Goal: Transaction & Acquisition: Purchase product/service

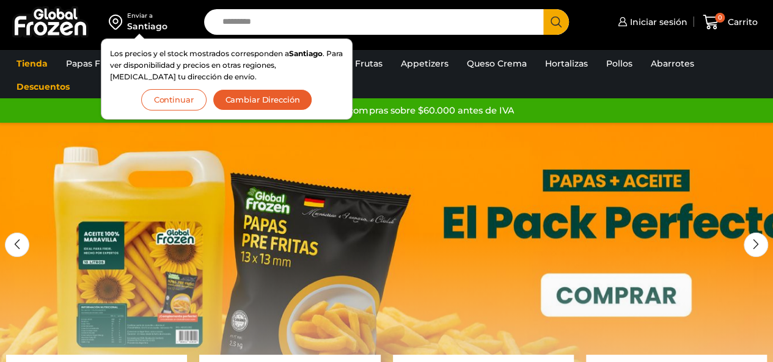
click at [197, 100] on button "Continuar" at bounding box center [173, 99] width 65 height 21
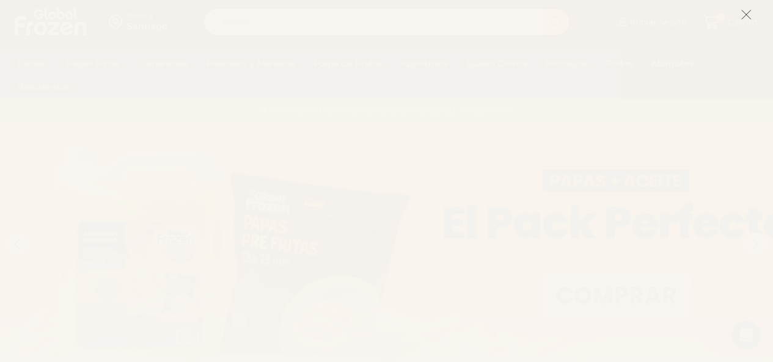
click at [749, 10] on icon at bounding box center [746, 14] width 11 height 11
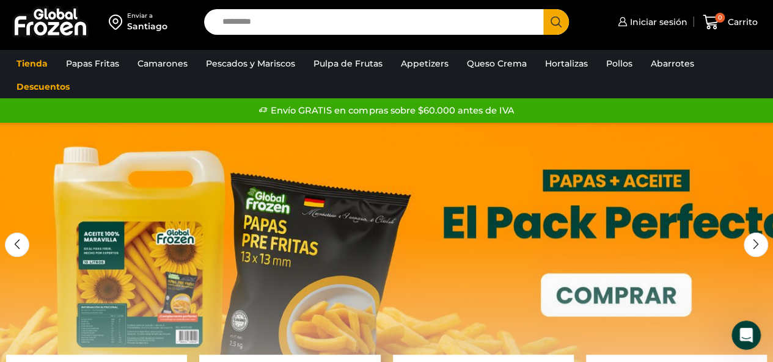
click at [149, 23] on div "Santiago" at bounding box center [147, 26] width 40 height 12
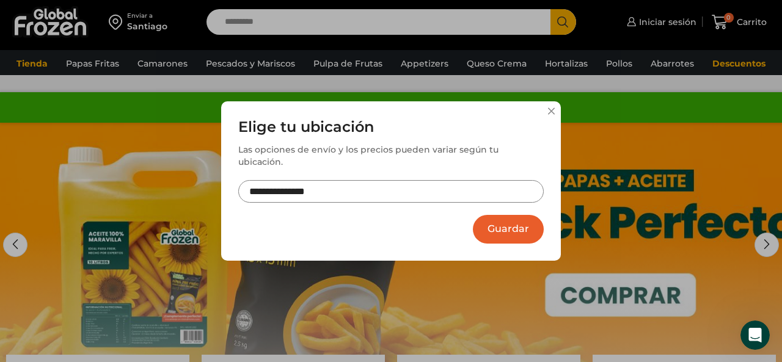
drag, startPoint x: 328, startPoint y: 192, endPoint x: 121, endPoint y: 183, distance: 207.4
click at [121, 183] on div "**********" at bounding box center [391, 181] width 782 height 362
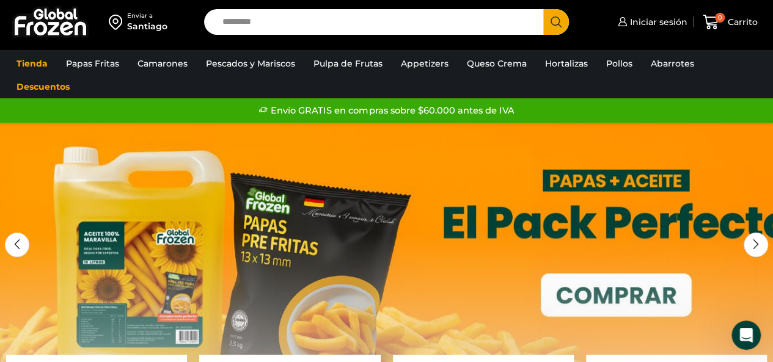
click at [158, 30] on div "Santiago" at bounding box center [147, 26] width 40 height 12
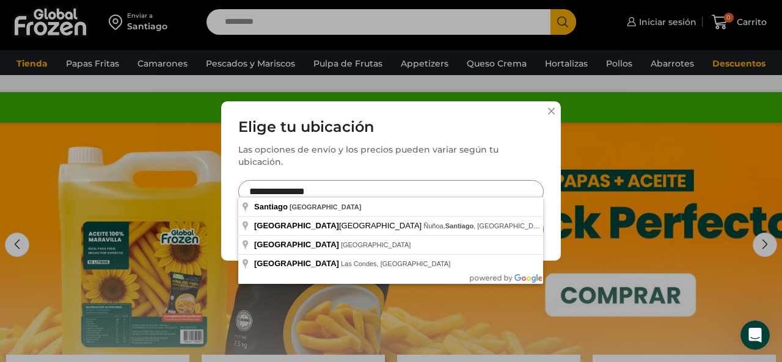
drag, startPoint x: 359, startPoint y: 182, endPoint x: 224, endPoint y: 176, distance: 135.2
click at [224, 176] on div "**********" at bounding box center [391, 180] width 340 height 159
type input "*"
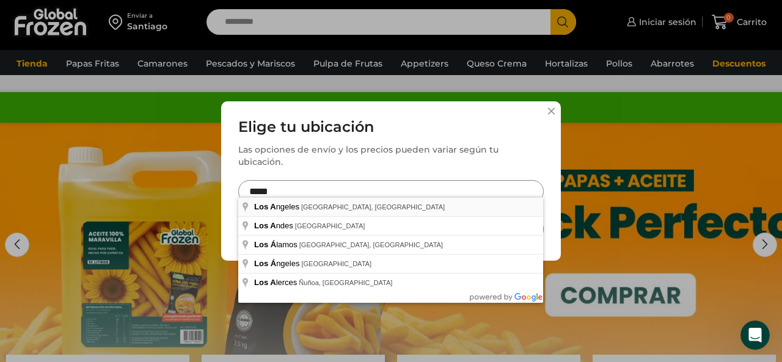
type input "**********"
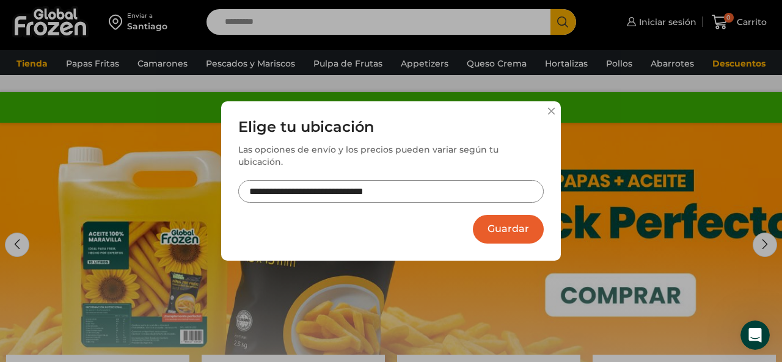
click at [478, 224] on button "Guardar" at bounding box center [508, 229] width 71 height 29
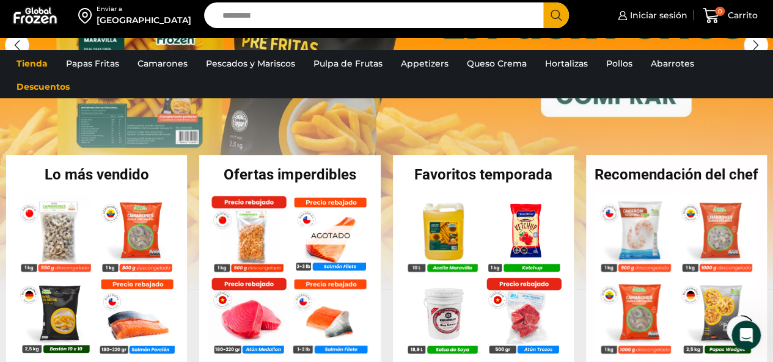
scroll to position [213, 0]
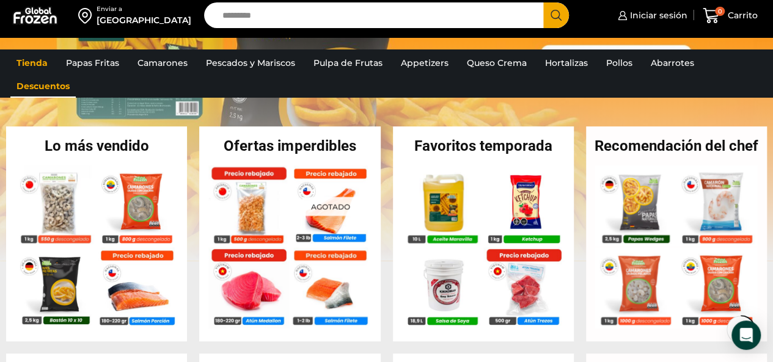
click at [43, 86] on link "Descuentos" at bounding box center [42, 86] width 65 height 23
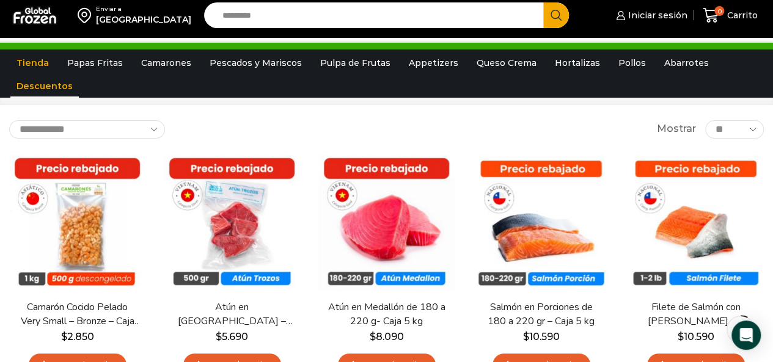
scroll to position [51, 0]
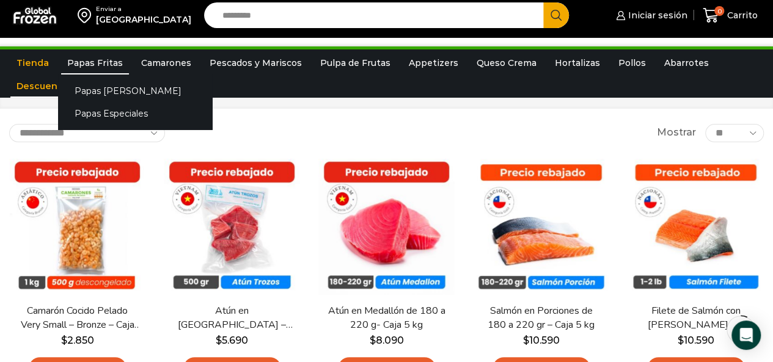
click at [110, 64] on link "Papas Fritas" at bounding box center [95, 62] width 68 height 23
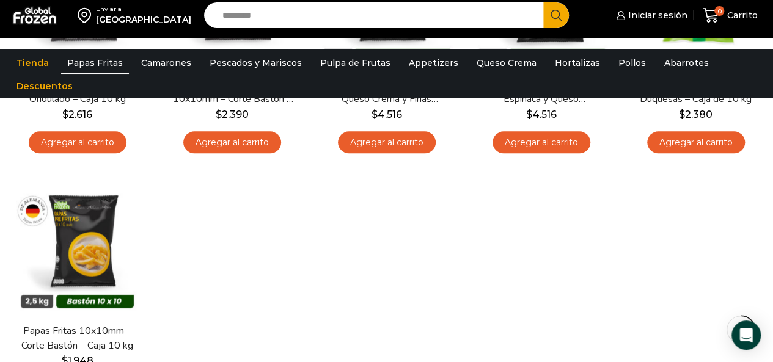
scroll to position [541, 0]
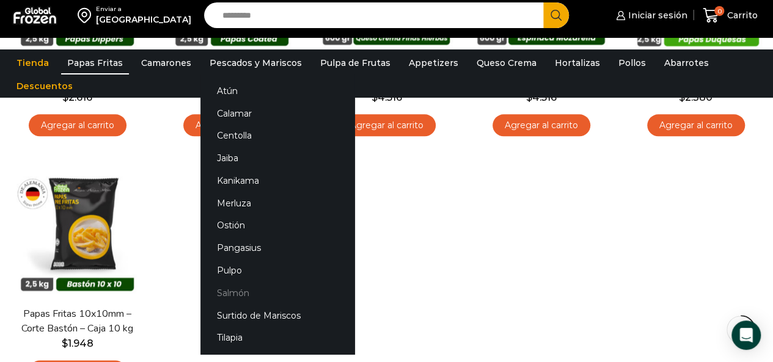
click at [243, 287] on link "Salmón" at bounding box center [277, 293] width 154 height 23
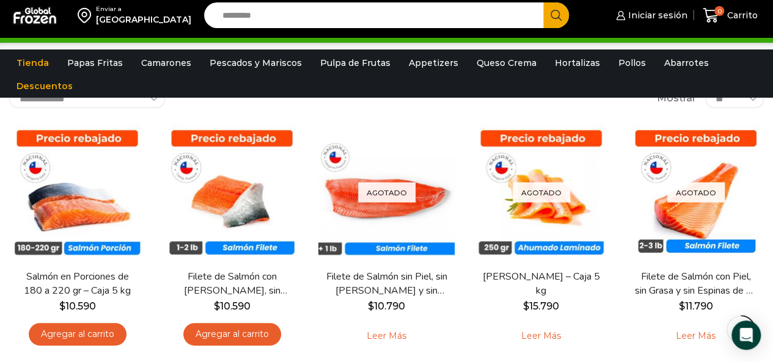
scroll to position [86, 0]
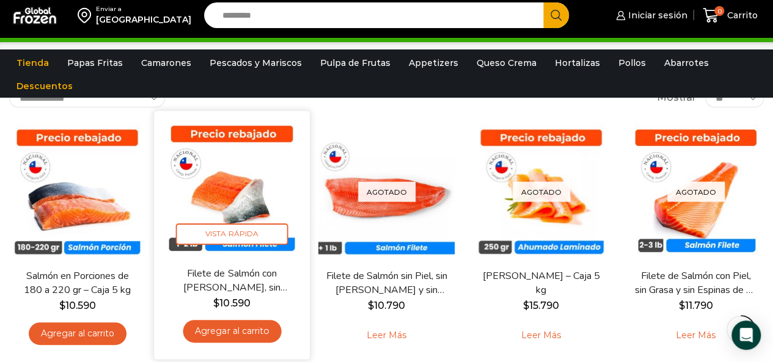
click at [243, 336] on link "Agregar al carrito" at bounding box center [232, 331] width 98 height 23
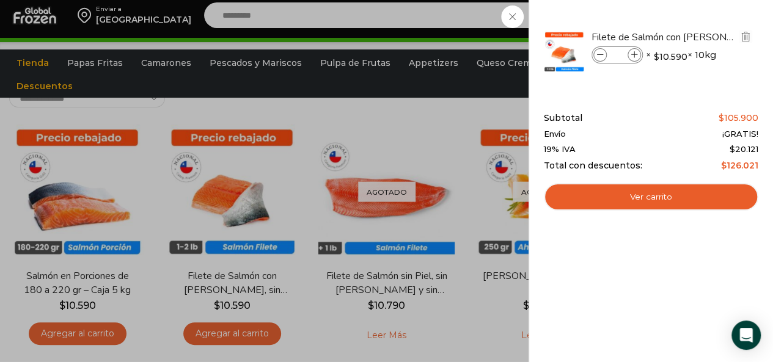
click at [604, 49] on span at bounding box center [599, 54] width 13 height 13
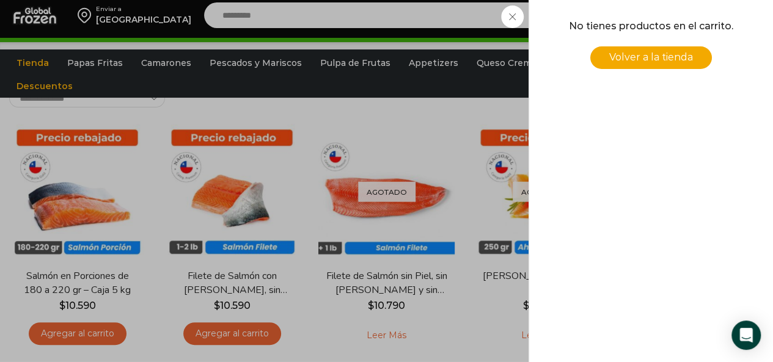
click at [700, 30] on div "0 Carrito 0 0 Shopping Cart No tienes productos en el carrito. Volver a la tien…" at bounding box center [730, 15] width 61 height 29
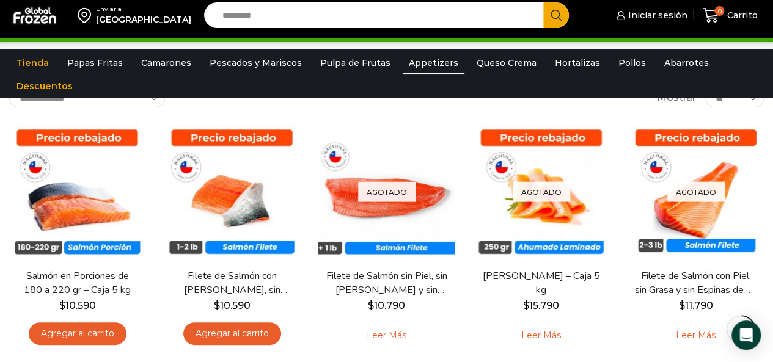
click at [409, 68] on link "Appetizers" at bounding box center [434, 62] width 62 height 23
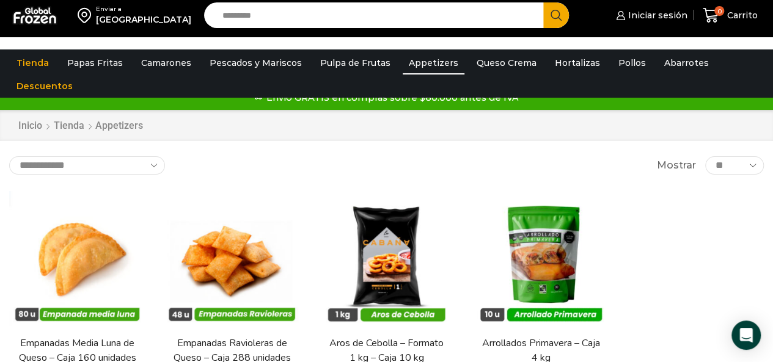
scroll to position [40, 0]
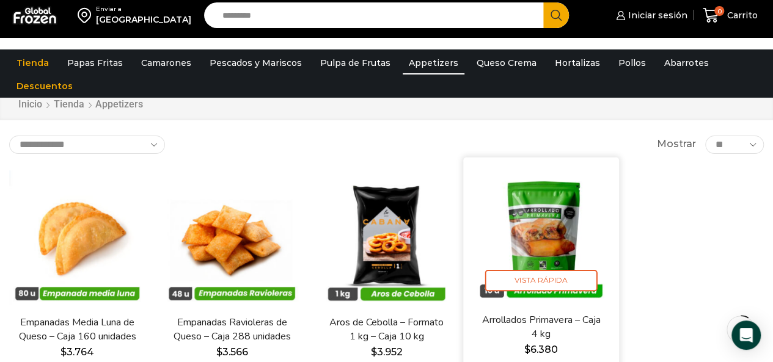
click at [542, 219] on img at bounding box center [540, 234] width 137 height 137
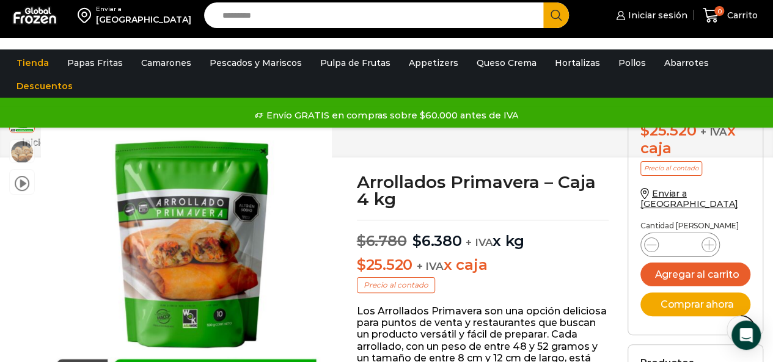
scroll to position [318, 0]
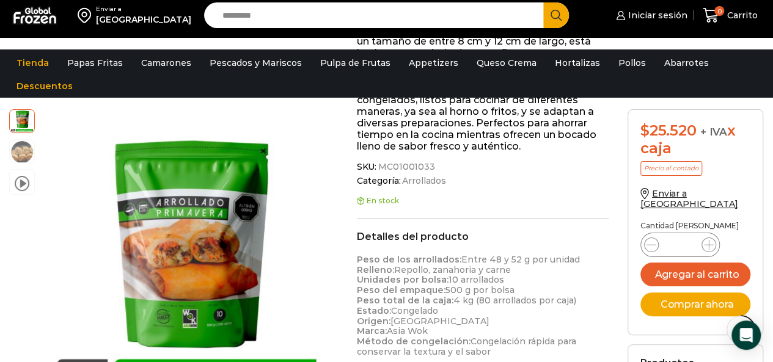
drag, startPoint x: 782, startPoint y: 89, endPoint x: 782, endPoint y: 102, distance: 13.4
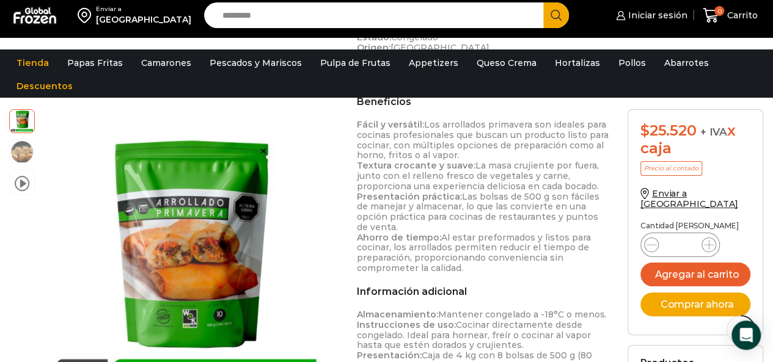
scroll to position [291, 0]
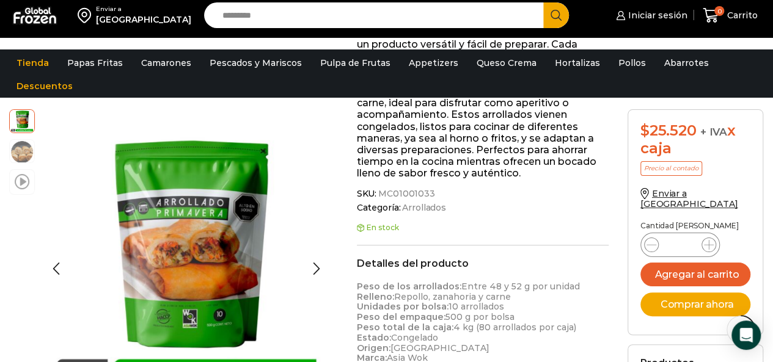
click at [21, 178] on span at bounding box center [22, 181] width 15 height 16
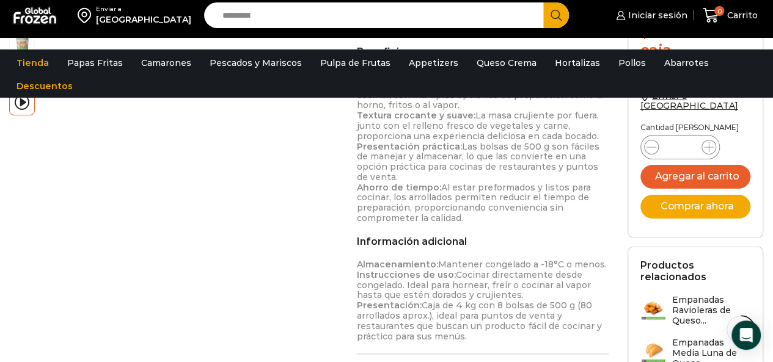
scroll to position [629, 0]
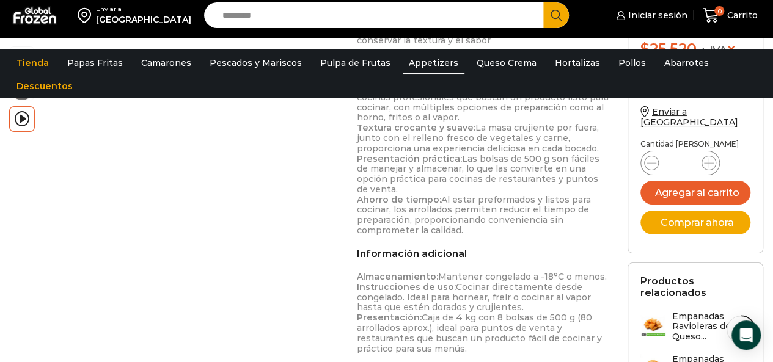
click at [428, 59] on link "Appetizers" at bounding box center [434, 62] width 62 height 23
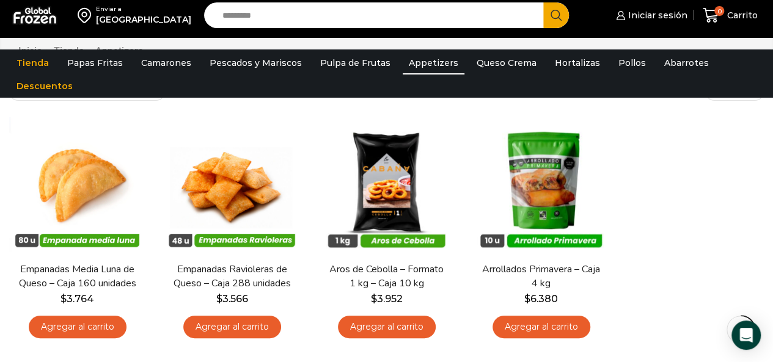
scroll to position [101, 0]
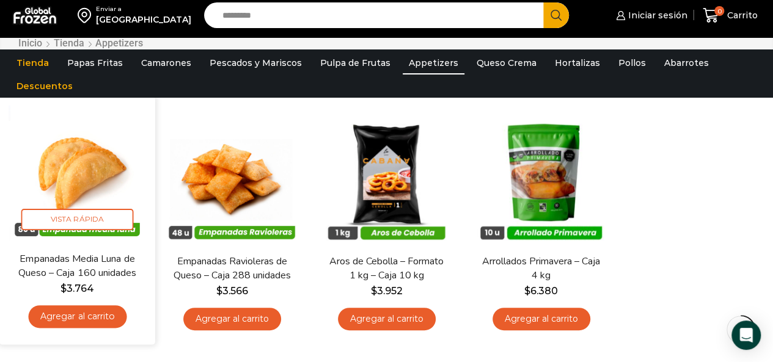
click at [103, 156] on img at bounding box center [77, 173] width 137 height 137
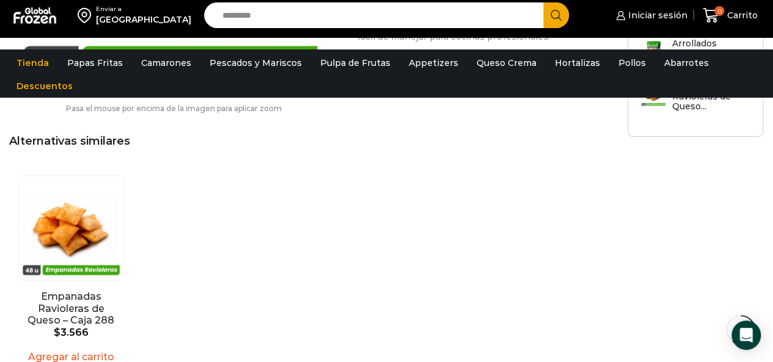
scroll to position [1112, 0]
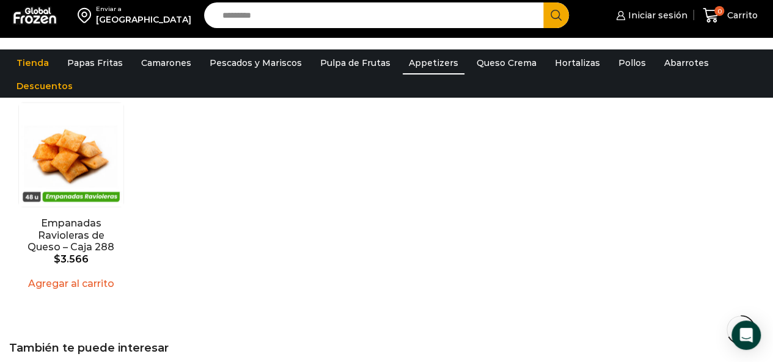
click at [428, 60] on link "Appetizers" at bounding box center [434, 62] width 62 height 23
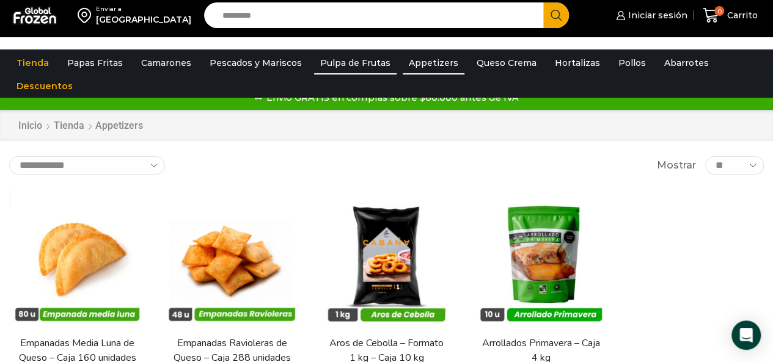
click at [368, 69] on link "Pulpa de Frutas" at bounding box center [355, 62] width 82 height 23
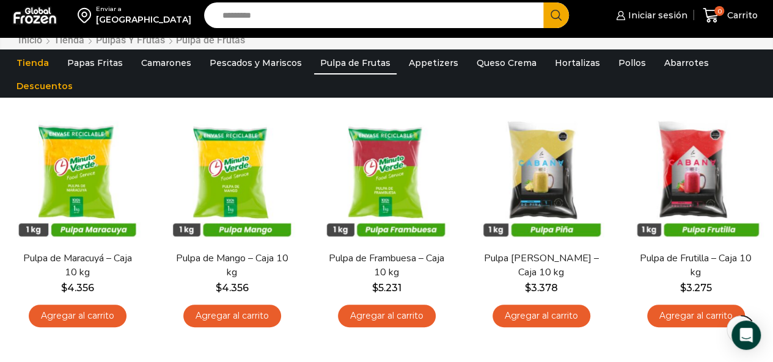
scroll to position [89, 0]
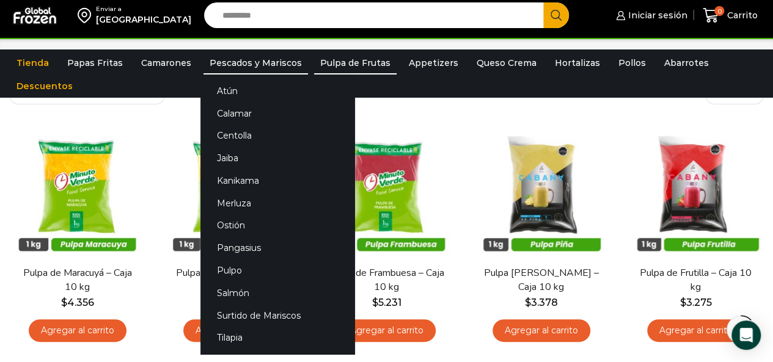
click at [267, 59] on link "Pescados y Mariscos" at bounding box center [255, 62] width 104 height 23
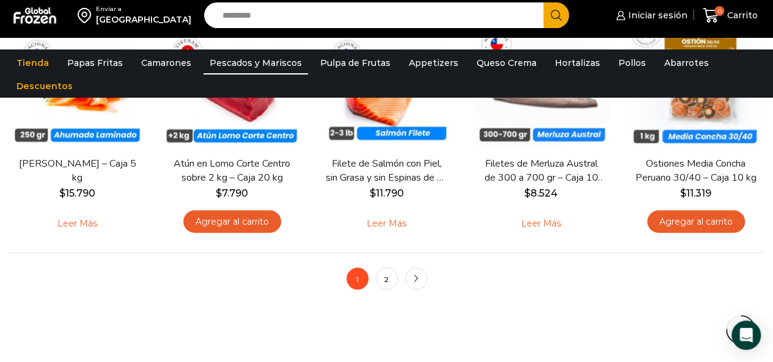
scroll to position [950, 0]
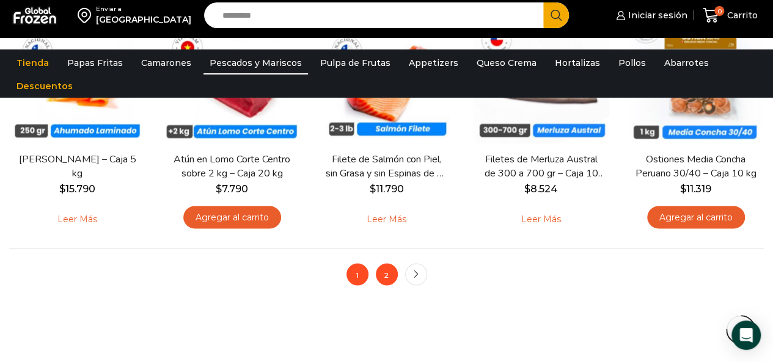
click at [380, 278] on link "2" at bounding box center [387, 274] width 22 height 22
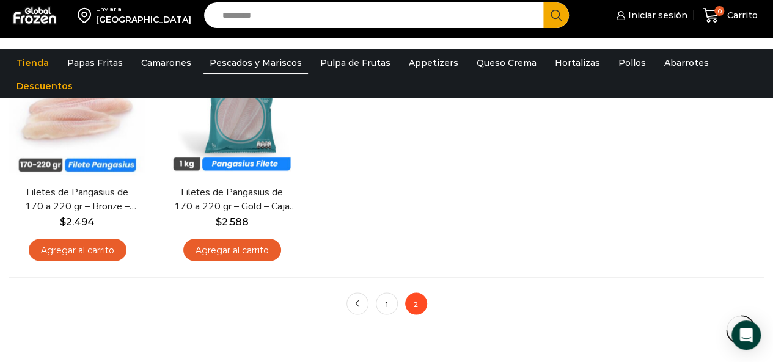
scroll to position [931, 0]
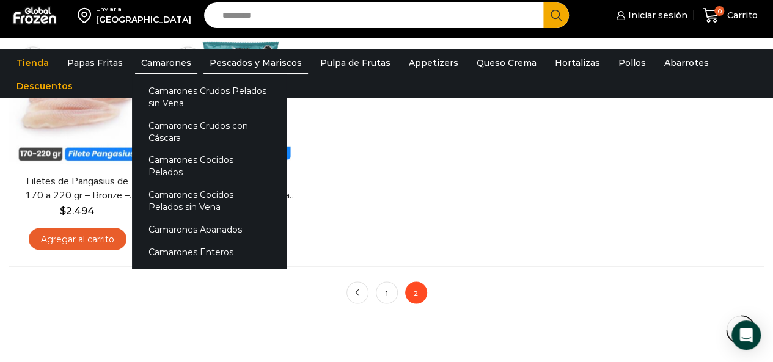
click at [181, 62] on link "Camarones" at bounding box center [166, 62] width 62 height 23
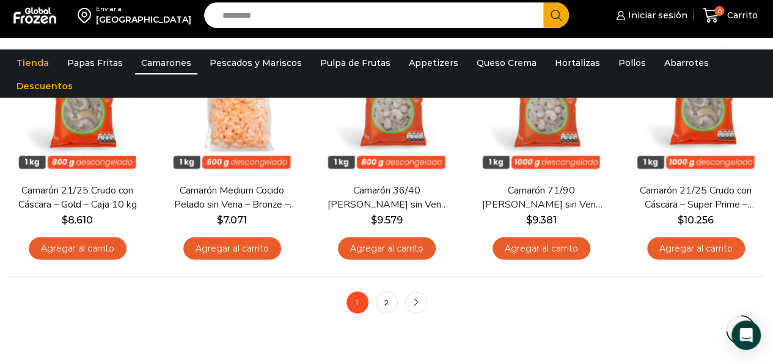
scroll to position [922, 0]
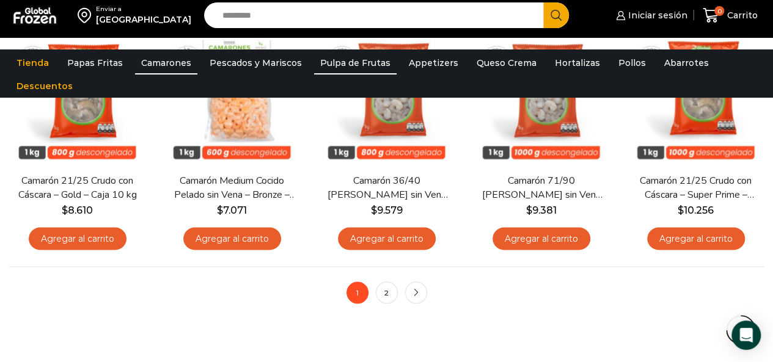
click at [357, 66] on link "Pulpa de Frutas" at bounding box center [355, 62] width 82 height 23
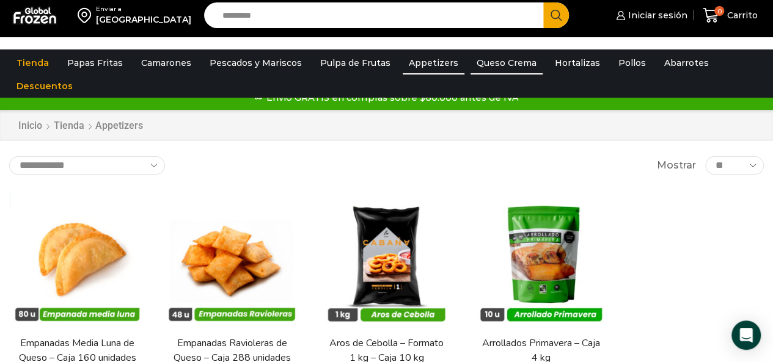
click at [508, 57] on link "Queso Crema" at bounding box center [507, 62] width 72 height 23
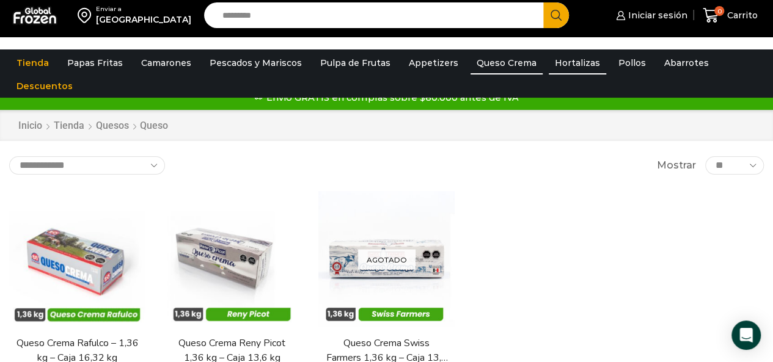
click at [563, 60] on link "Hortalizas" at bounding box center [577, 62] width 57 height 23
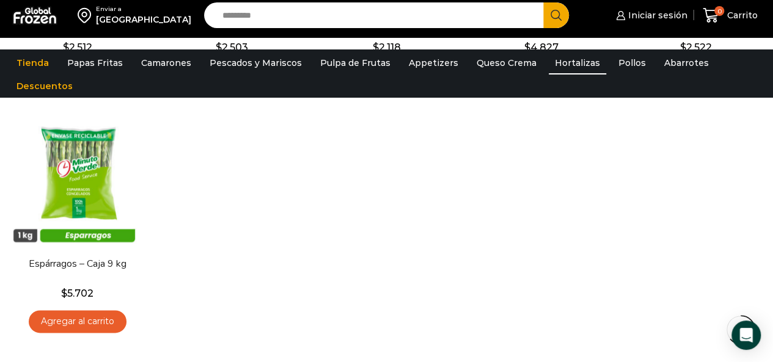
scroll to position [595, 0]
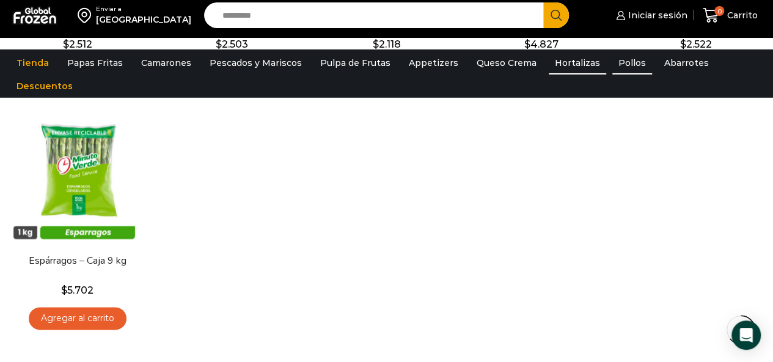
click at [625, 64] on link "Pollos" at bounding box center [632, 62] width 40 height 23
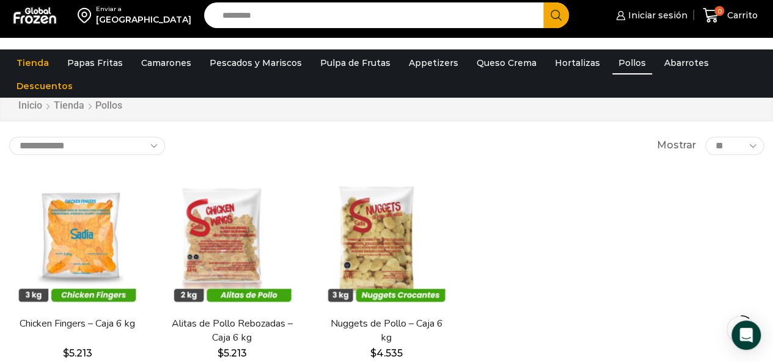
scroll to position [45, 0]
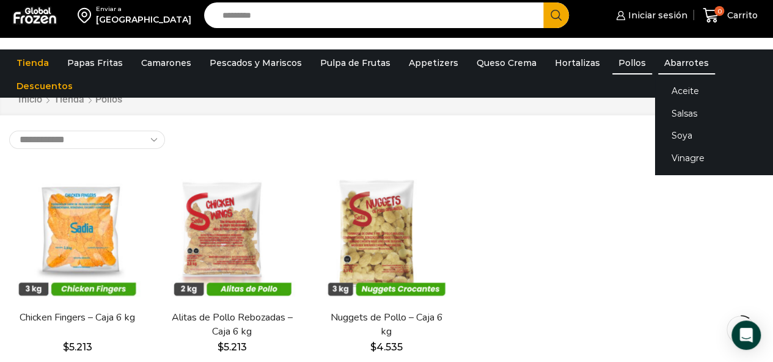
click at [675, 62] on link "Abarrotes" at bounding box center [686, 62] width 57 height 23
